Goal: Task Accomplishment & Management: Manage account settings

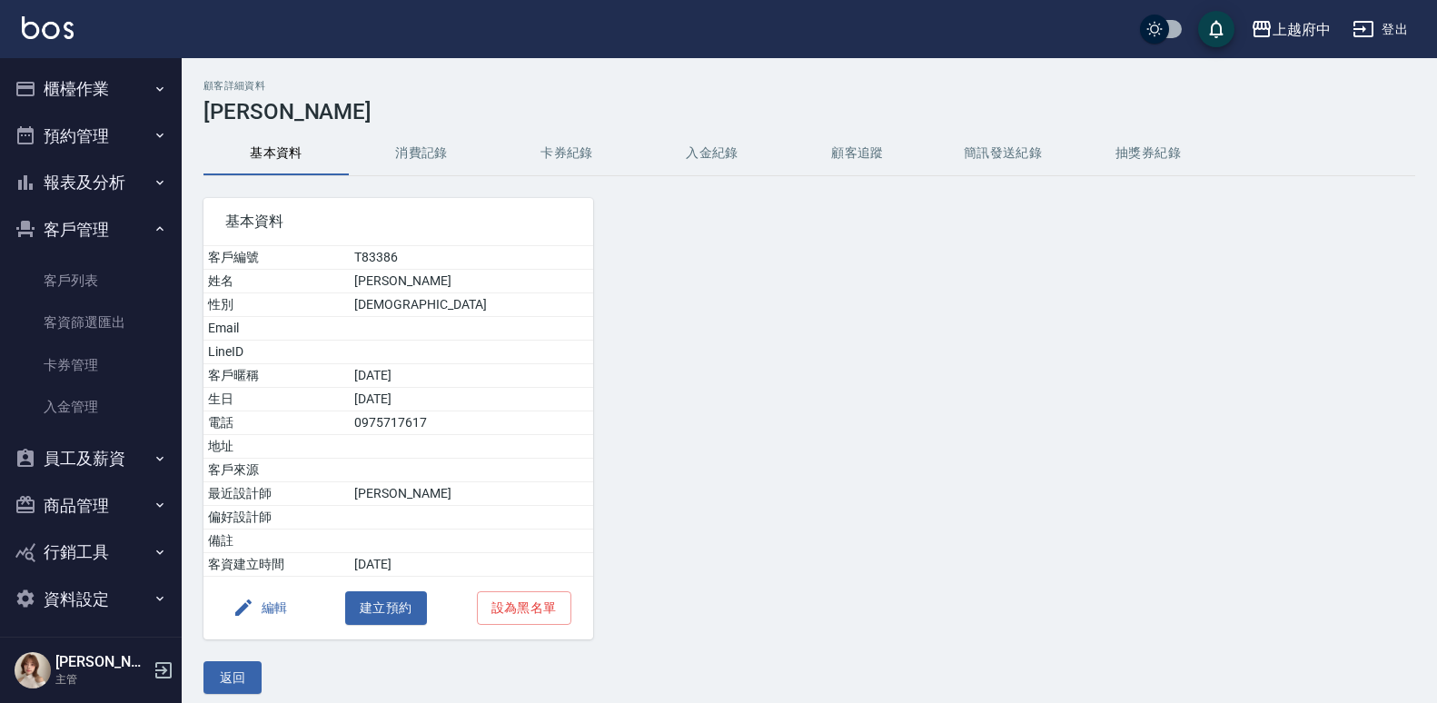
click at [280, 178] on div "基本資料 客戶編號 T83386 姓名 [PERSON_NAME] 性別 [DEMOGRAPHIC_DATA] Email LineID 客戶暱稱 [DEMO…" at bounding box center [387, 407] width 411 height 463
click at [289, 127] on div "顧客詳細資料 [PERSON_NAME] 基本資料 消費記錄 卡券紀錄 入金紀錄 顧客追蹤 簡訊發送紀錄 抽獎券紀錄 基本資料 客戶編號 T83386 姓名 …" at bounding box center [809, 387] width 1255 height 614
click at [80, 257] on ul "客戶列表 客資篩選匯出 卡券管理 入金管理" at bounding box center [90, 343] width 167 height 183
click at [76, 272] on link "客戶列表" at bounding box center [90, 281] width 167 height 42
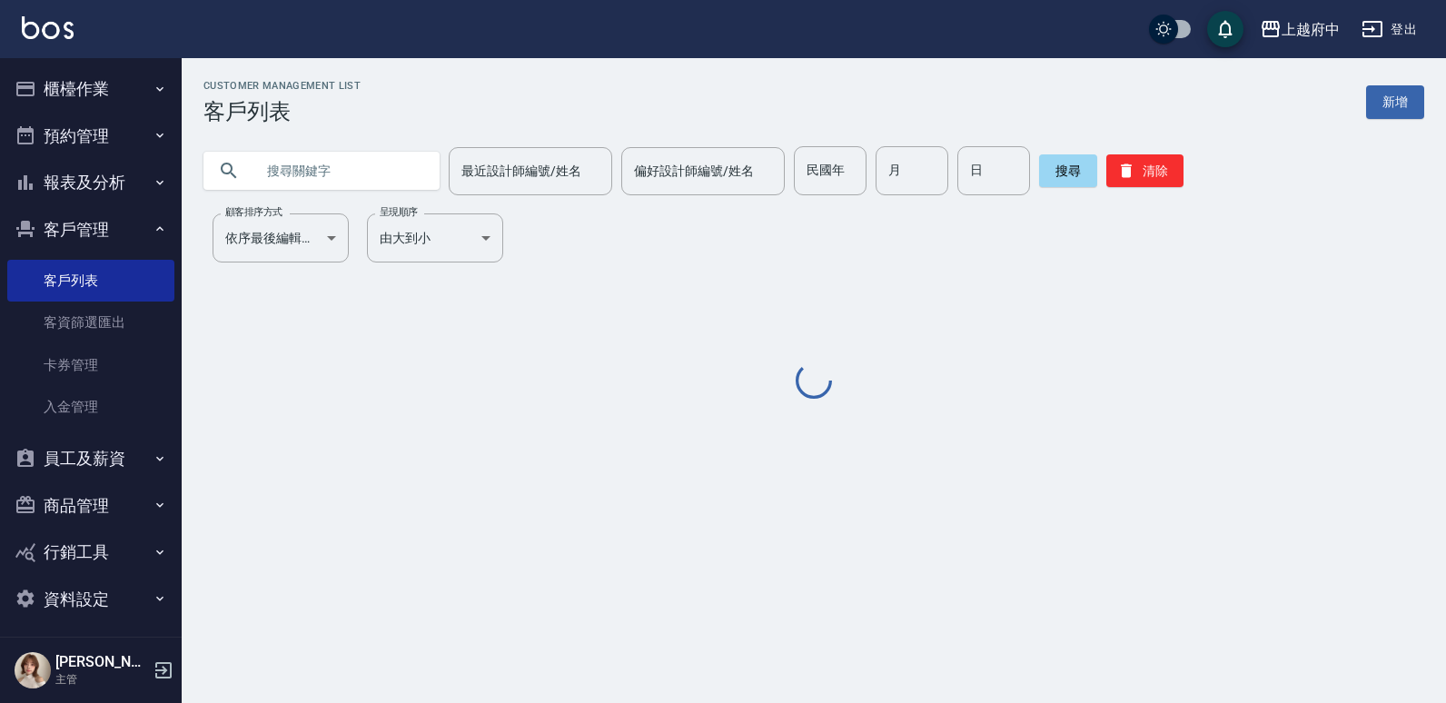
click at [279, 171] on input "text" at bounding box center [339, 170] width 171 height 49
paste input "0987323960"
type input "0987323960"
click at [282, 171] on input "0987323960" at bounding box center [339, 170] width 171 height 49
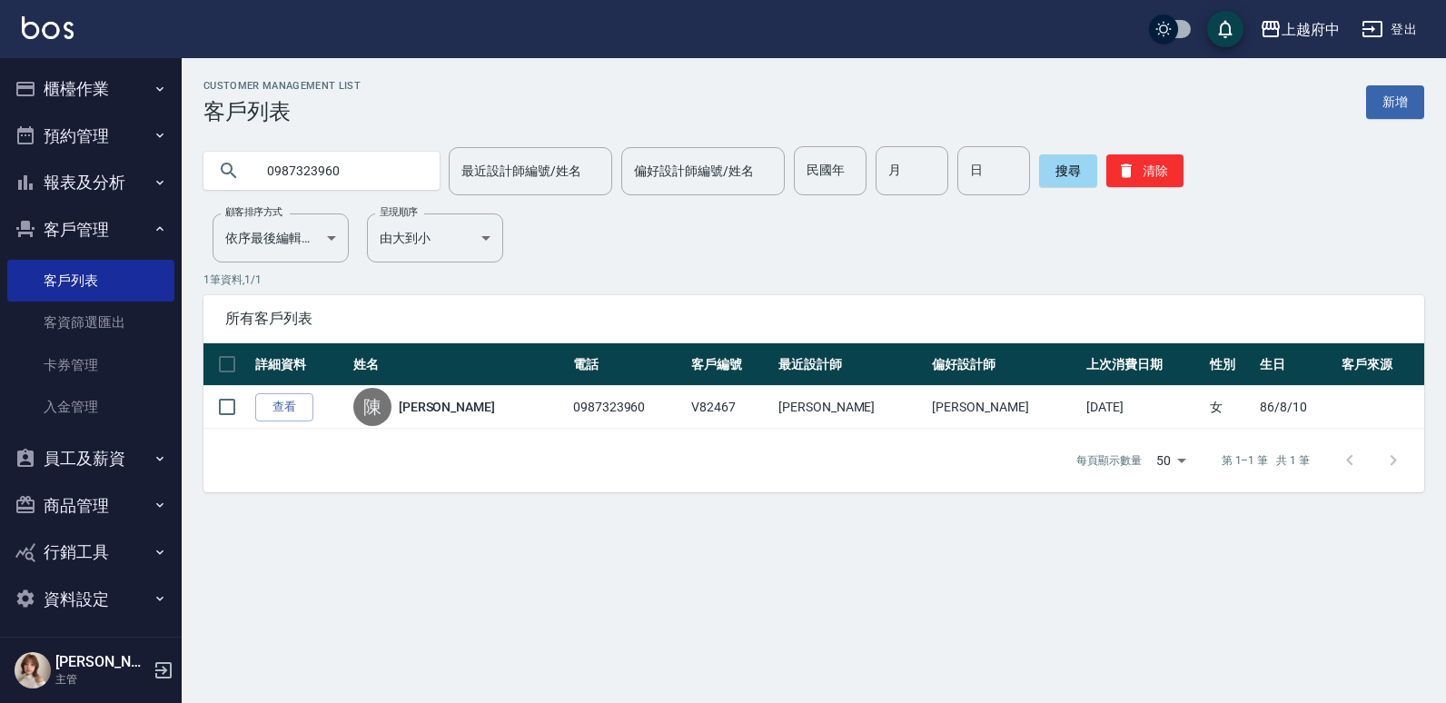
click at [399, 172] on input "0987323960" at bounding box center [339, 170] width 171 height 49
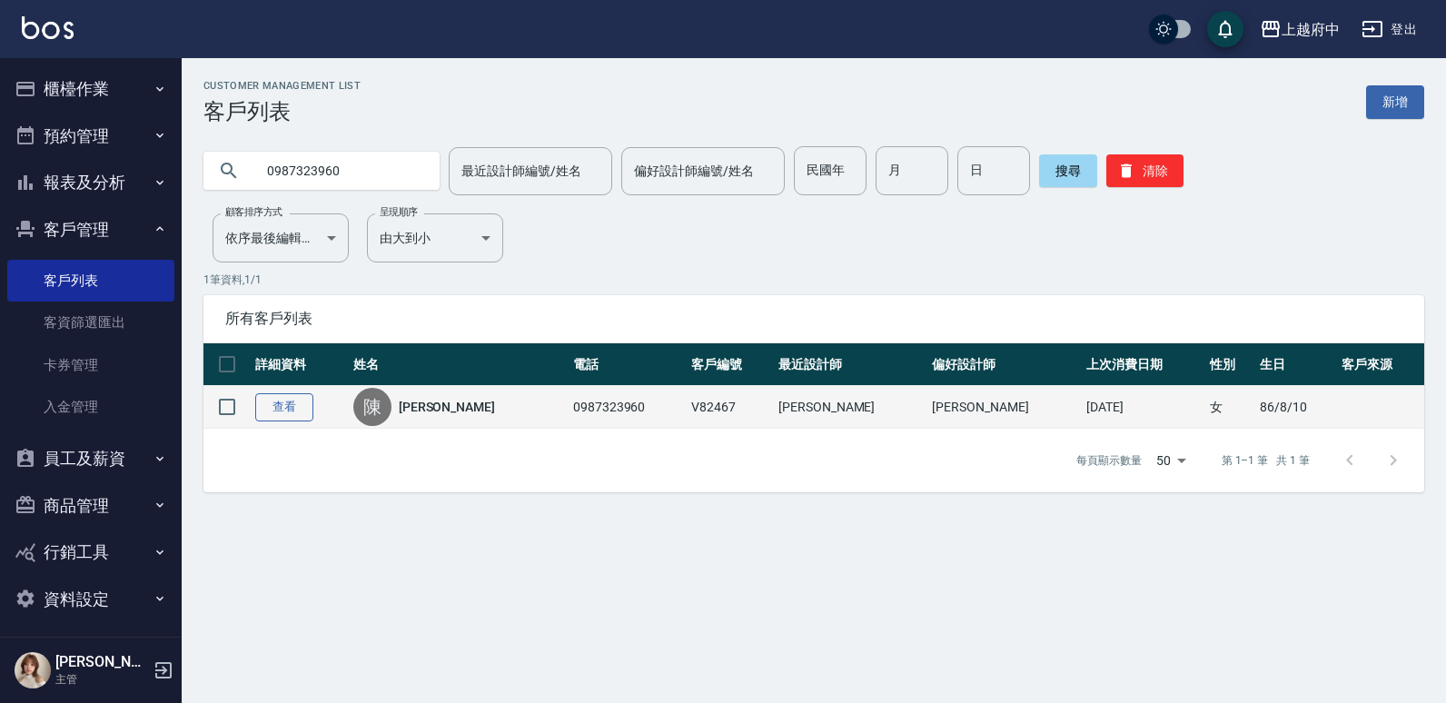
click at [277, 403] on link "查看" at bounding box center [284, 407] width 58 height 28
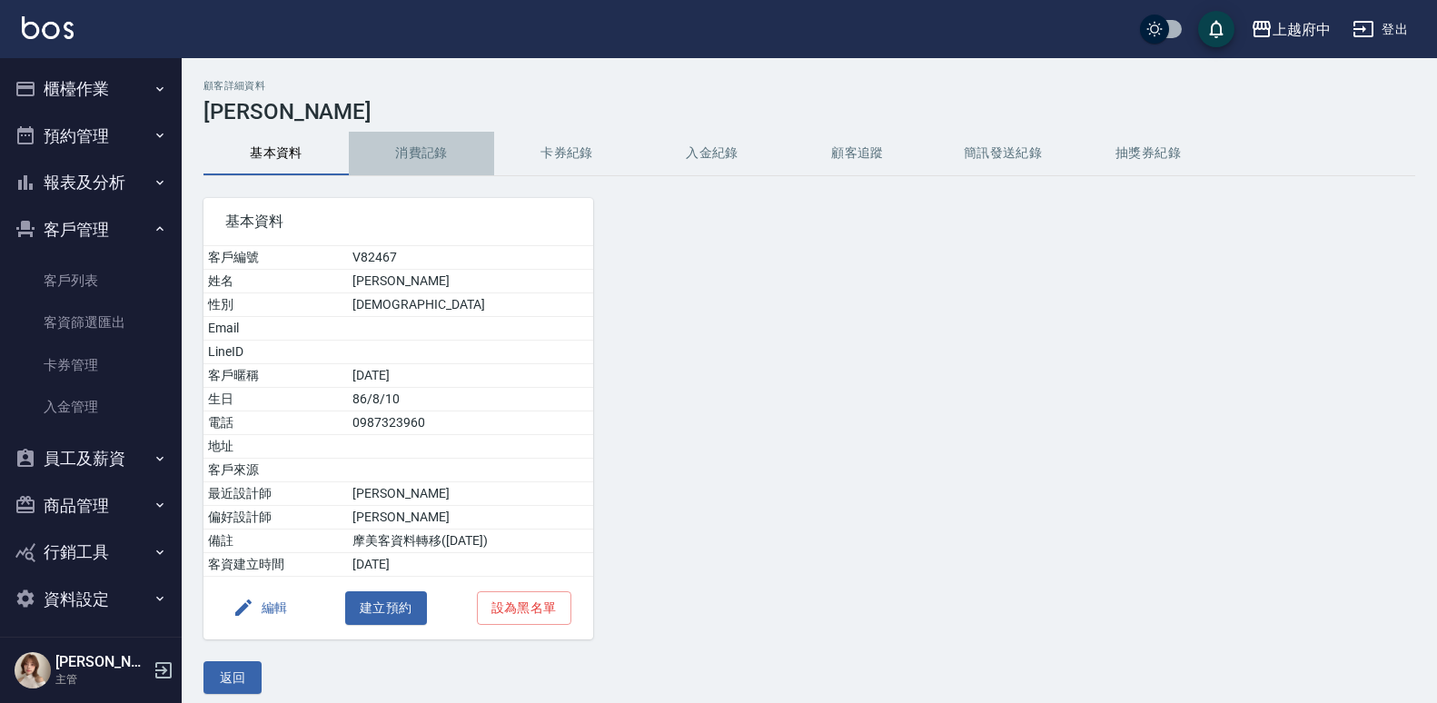
click at [445, 142] on button "消費記錄" at bounding box center [421, 154] width 145 height 44
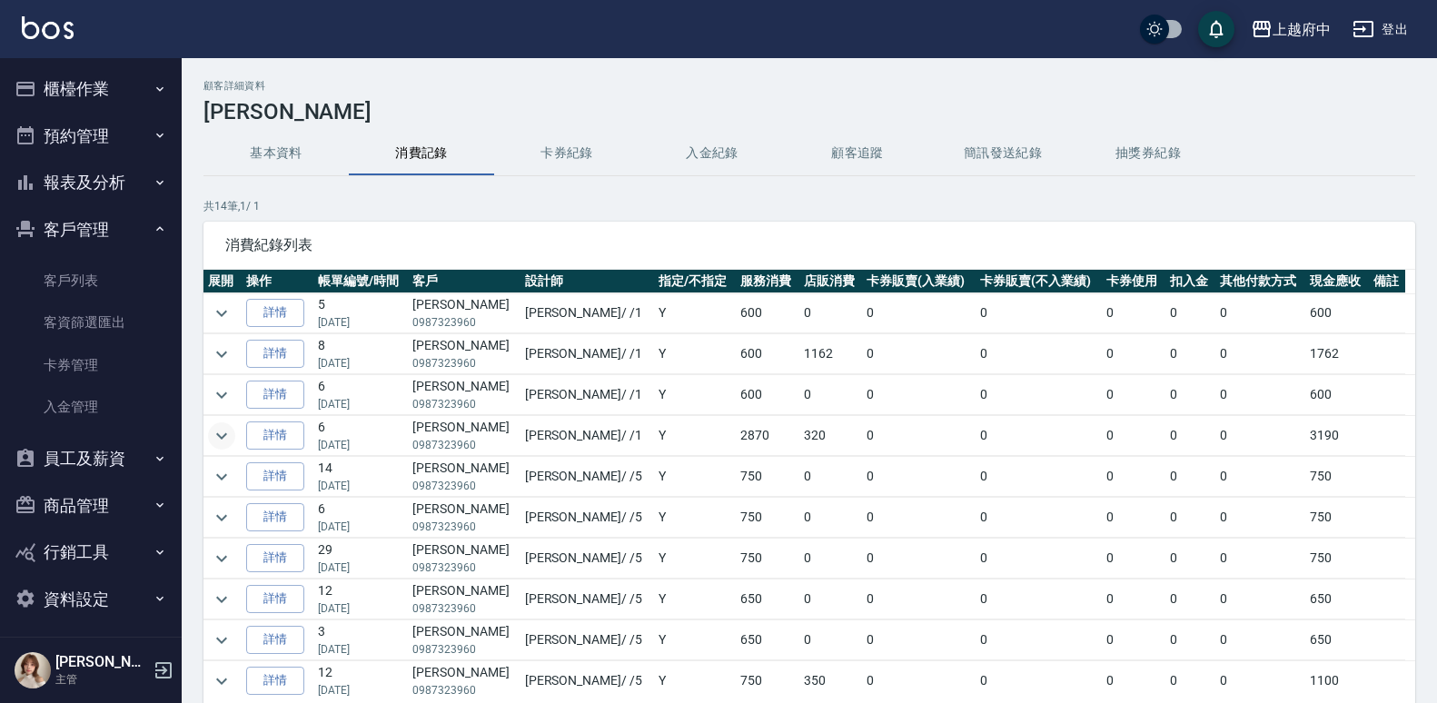
click at [224, 431] on icon "expand row" at bounding box center [222, 436] width 22 height 22
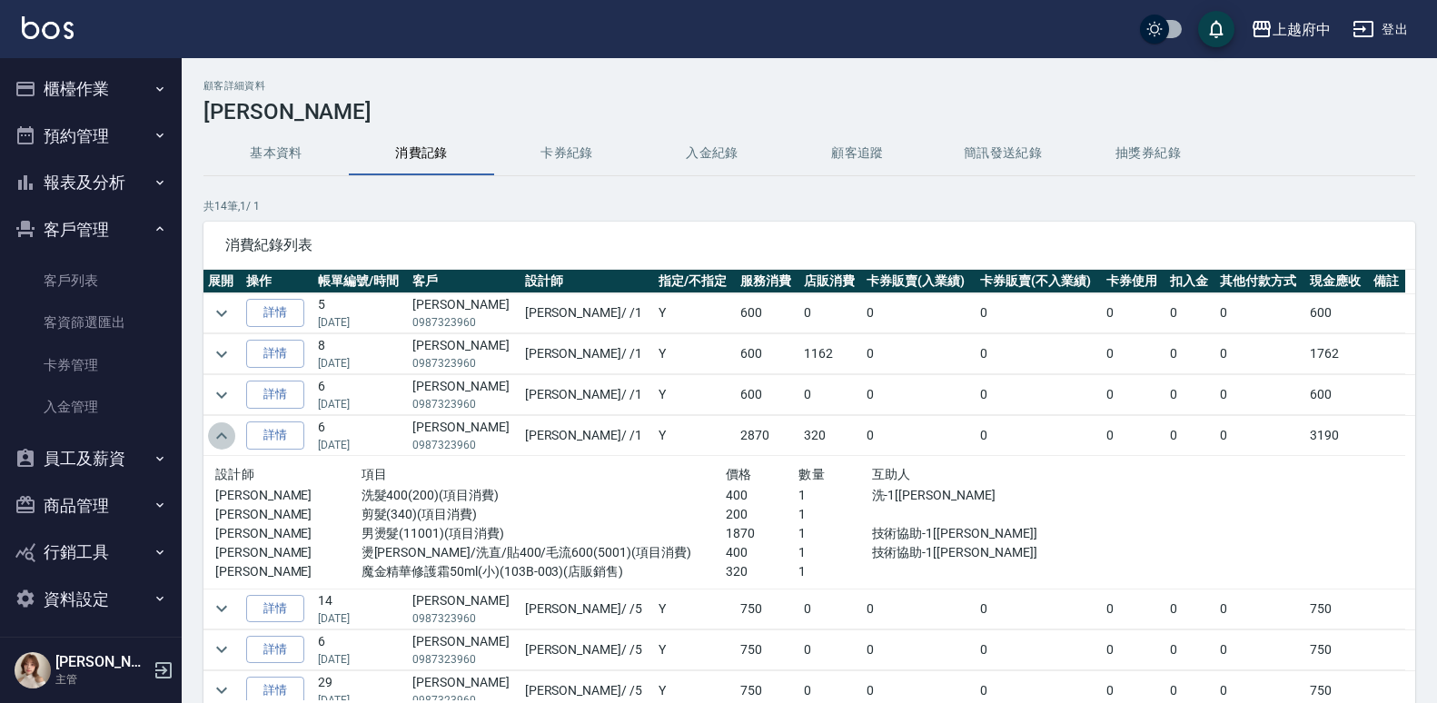
click at [224, 431] on icon "expand row" at bounding box center [222, 436] width 22 height 22
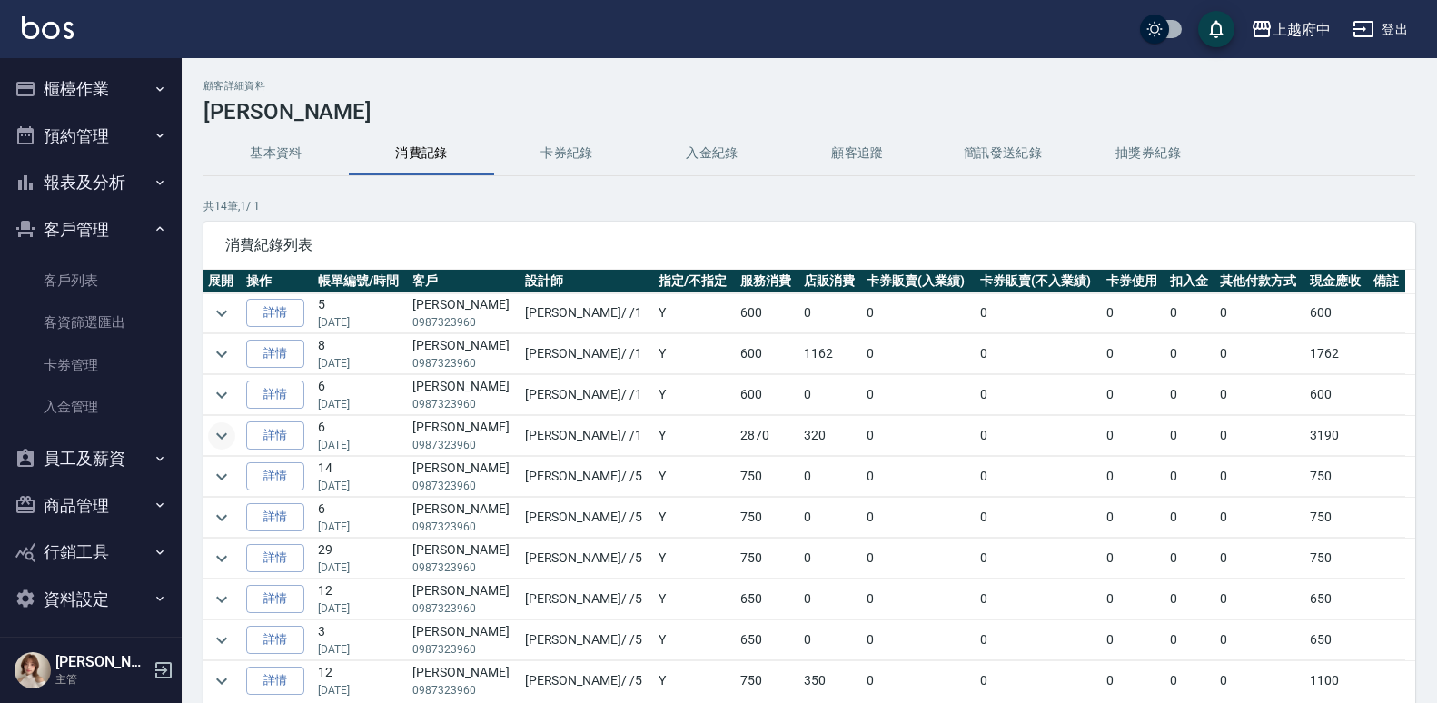
click at [303, 161] on button "基本資料" at bounding box center [275, 154] width 145 height 44
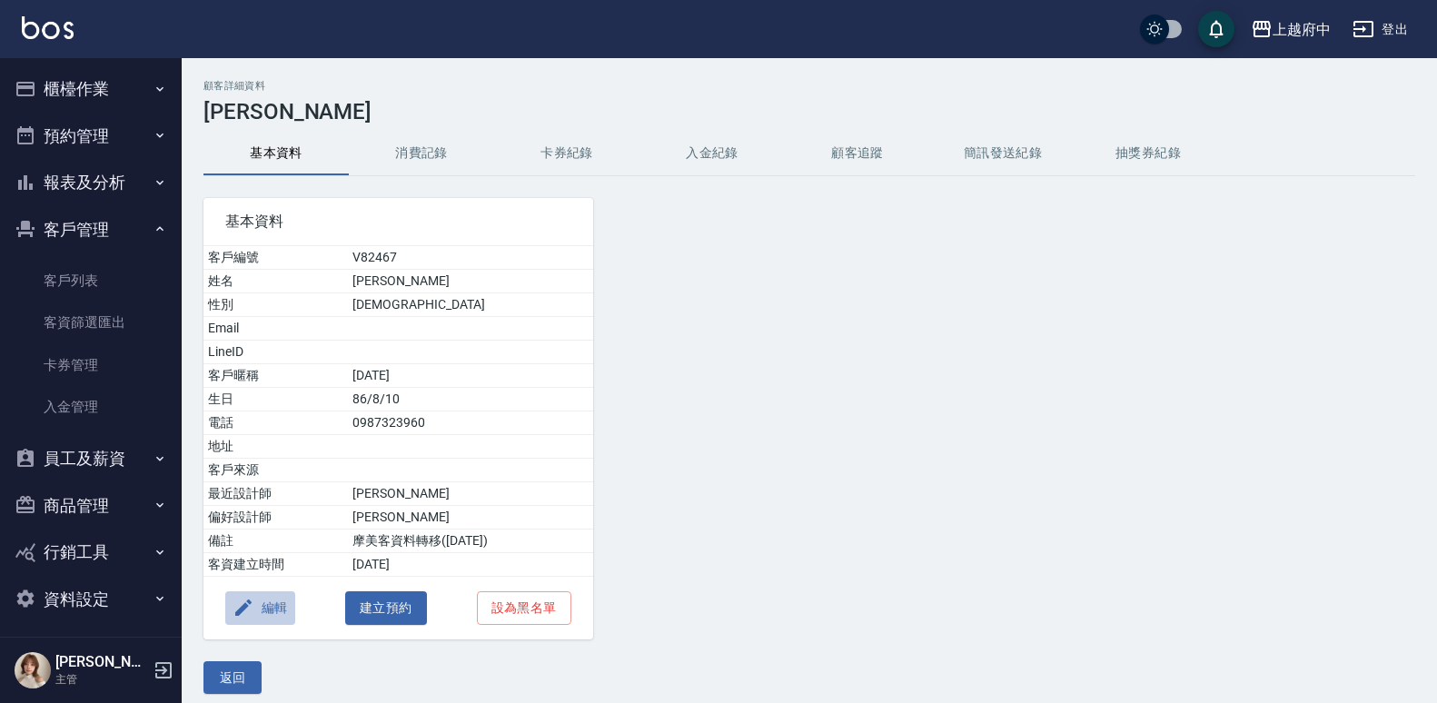
click at [280, 610] on button "編輯" at bounding box center [260, 608] width 70 height 34
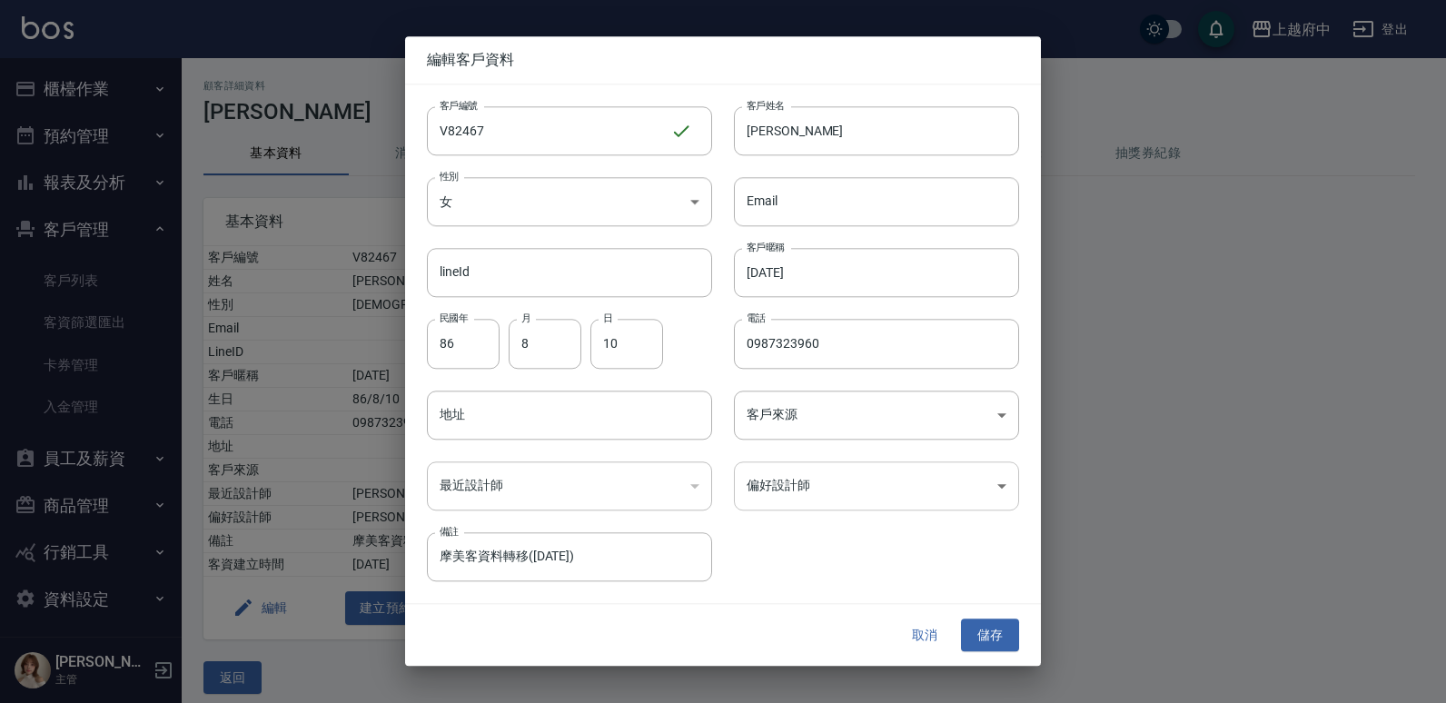
click at [848, 495] on body "上越府中 登出 櫃檯作業 打帳單 帳單列表 掛單列表 營業儀表板 現金收支登錄 材料自購登錄 每日結帳 排班表 現場電腦打卡 預約管理 預約管理 單日預約紀錄…" at bounding box center [723, 358] width 1446 height 716
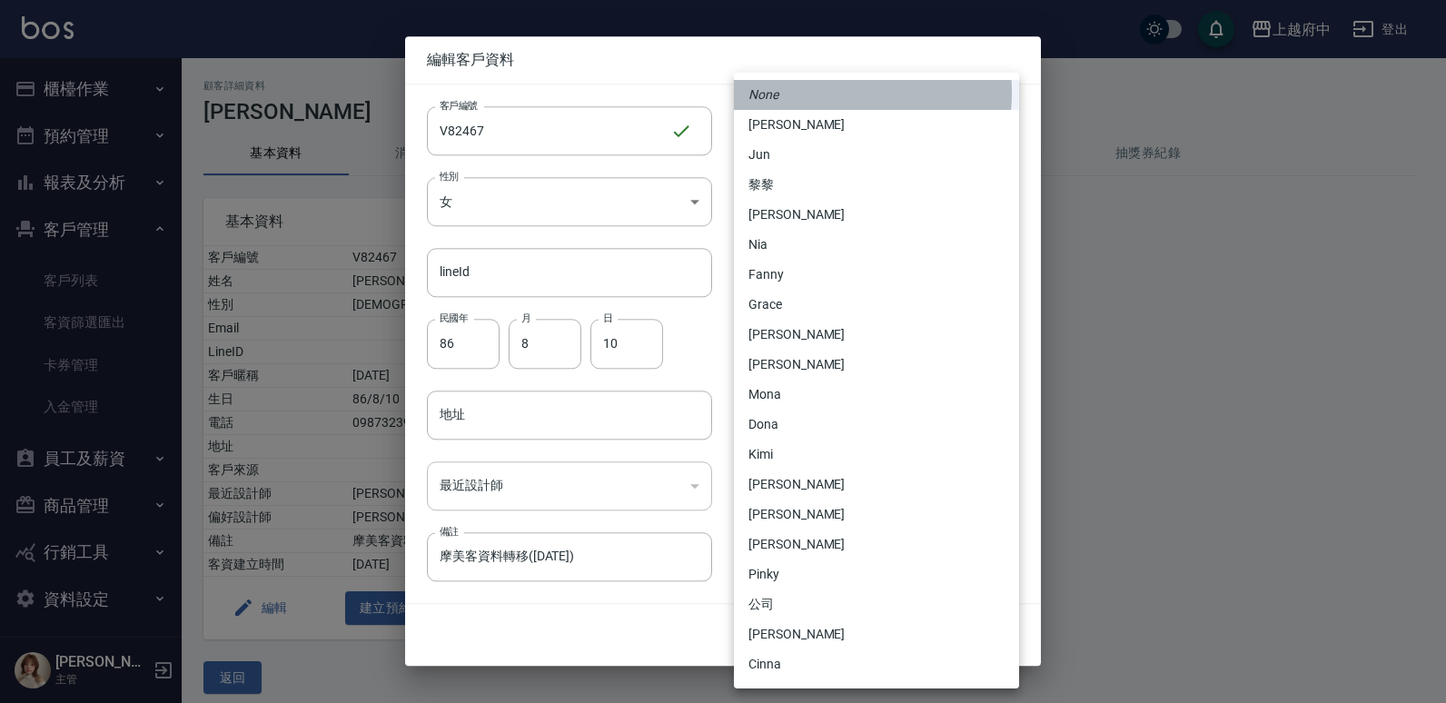
click at [815, 93] on li "None" at bounding box center [876, 95] width 285 height 30
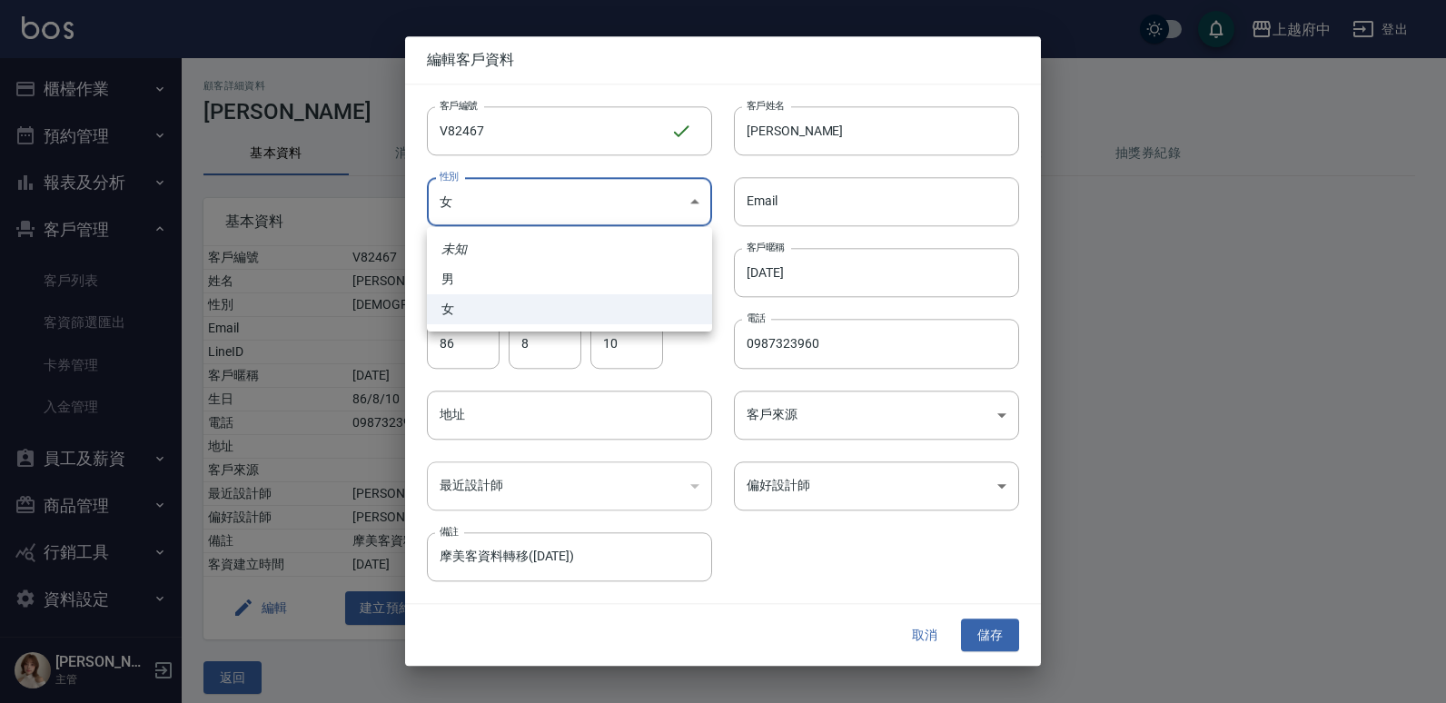
click at [696, 194] on body "上越府中 登出 櫃檯作業 打帳單 帳單列表 掛單列表 營業儀表板 現金收支登錄 材料自購登錄 每日結帳 排班表 現場電腦打卡 預約管理 預約管理 單日預約紀錄…" at bounding box center [723, 358] width 1446 height 716
click at [568, 298] on li "女" at bounding box center [569, 309] width 285 height 30
click at [589, 208] on body "上越府中 登出 櫃檯作業 打帳單 帳單列表 掛單列表 營業儀表板 現金收支登錄 材料自購登錄 每日結帳 排班表 現場電腦打卡 預約管理 預約管理 單日預約紀錄…" at bounding box center [723, 358] width 1446 height 716
click at [554, 264] on li "男" at bounding box center [569, 279] width 285 height 30
type input "[DEMOGRAPHIC_DATA]"
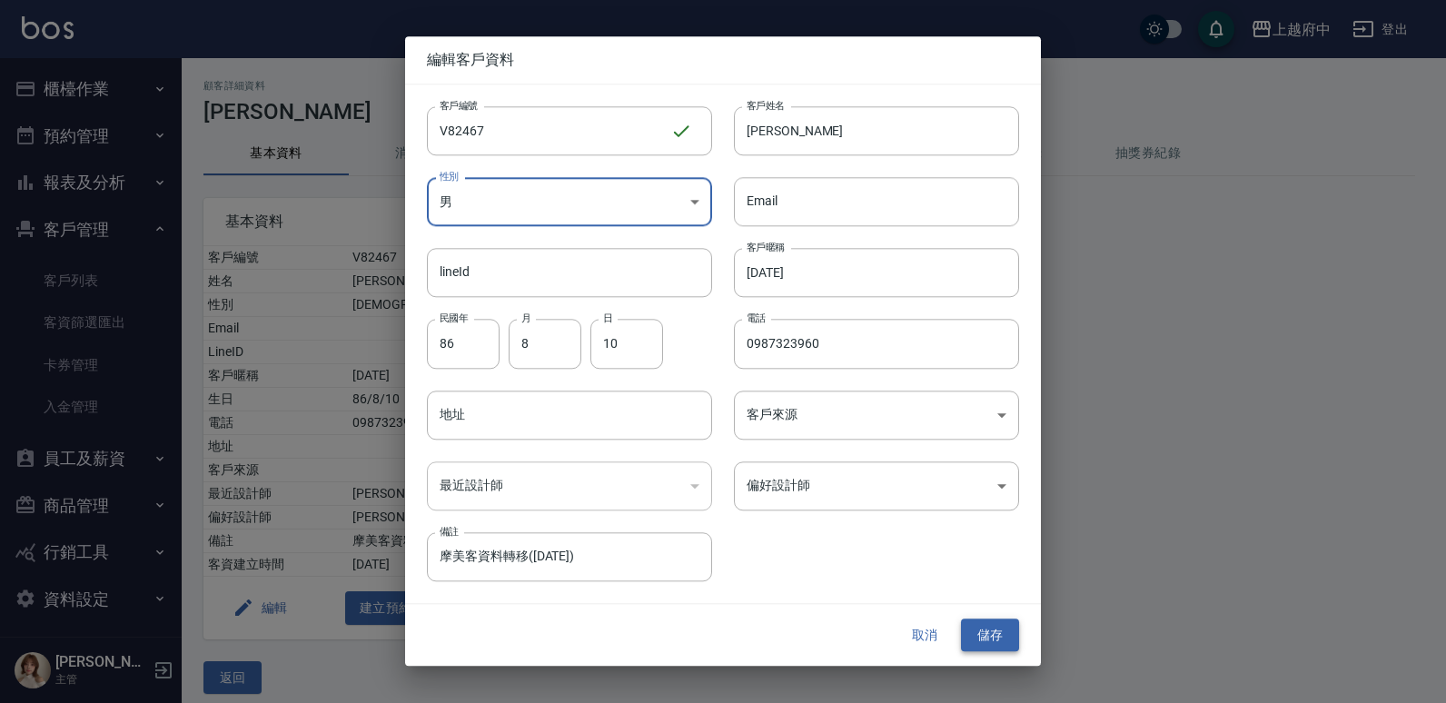
click at [983, 628] on button "儲存" at bounding box center [990, 636] width 58 height 34
